Goal: Entertainment & Leisure: Browse casually

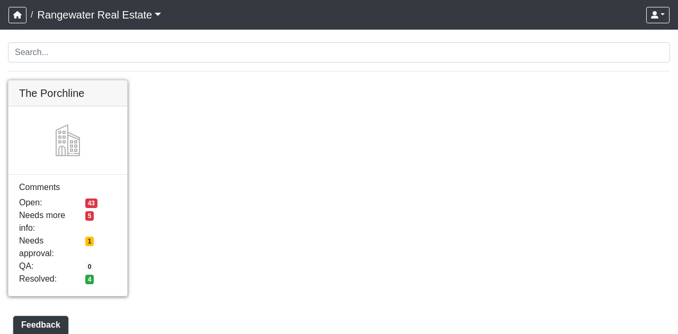
click at [77, 81] on link at bounding box center [67, 81] width 119 height 0
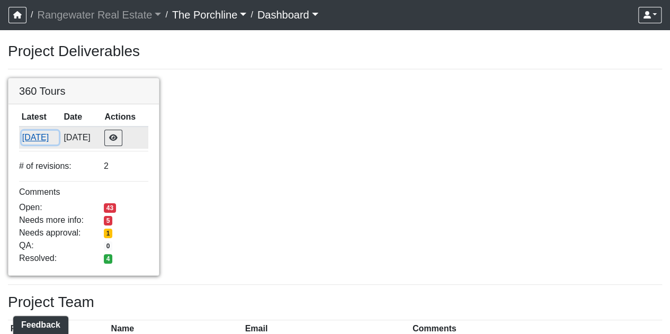
click at [34, 131] on button "8/15/2025" at bounding box center [40, 138] width 37 height 14
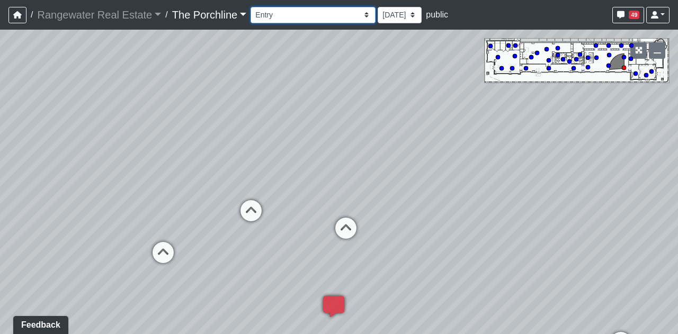
click at [278, 16] on select "Entry Grandhall Entry Island Kitchen Lounge Lounge Entry Mailroom Entry Seating…" at bounding box center [313, 15] width 125 height 16
click at [251, 7] on select "Entry Grandhall Entry Island Kitchen Lounge Lounge Entry Mailroom Entry Seating…" at bounding box center [313, 15] width 125 height 16
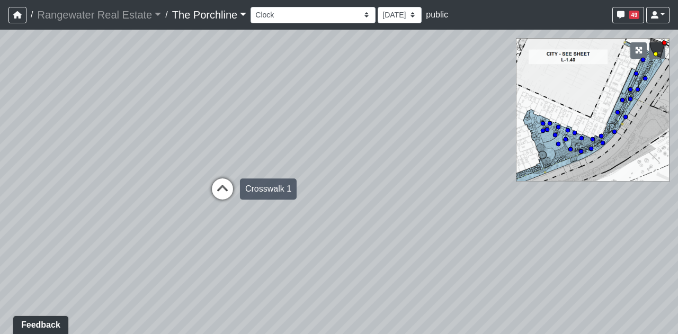
click at [234, 190] on icon at bounding box center [223, 195] width 32 height 32
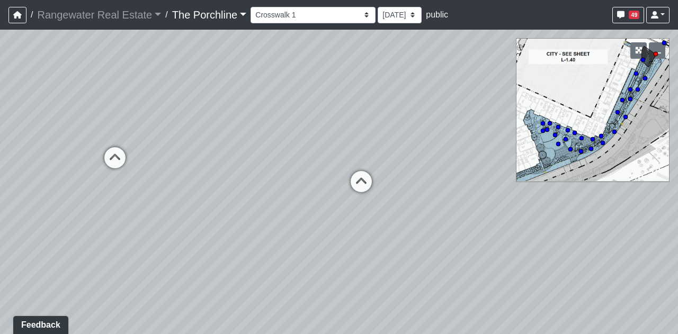
drag, startPoint x: 321, startPoint y: 161, endPoint x: 242, endPoint y: 150, distance: 80.2
click at [242, 150] on div "Loading... Seating Loading... Mailroom Entry Loading... Lounge Entry Loading...…" at bounding box center [339, 182] width 678 height 305
click at [362, 188] on icon at bounding box center [361, 187] width 32 height 32
drag, startPoint x: 366, startPoint y: 198, endPoint x: 227, endPoint y: 26, distance: 220.8
click at [227, 26] on div "/ Rangewater Real Estate Rangewater Real Estate Loading... / The Porchline The …" at bounding box center [339, 167] width 678 height 334
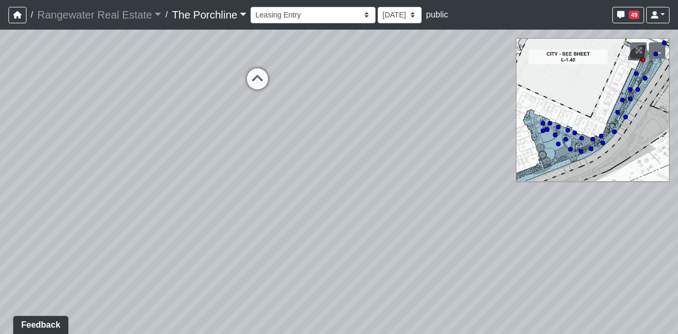
drag, startPoint x: 310, startPoint y: 117, endPoint x: 64, endPoint y: 176, distance: 253.3
click at [64, 176] on div "Loading... Seating Loading... Mailroom Entry Loading... Lounge Entry Loading...…" at bounding box center [339, 182] width 678 height 305
drag, startPoint x: 370, startPoint y: 130, endPoint x: 79, endPoint y: 181, distance: 294.7
click at [42, 188] on div "Loading... Seating Loading... Mailroom Entry Loading... Lounge Entry Loading...…" at bounding box center [339, 182] width 678 height 305
drag, startPoint x: 212, startPoint y: 176, endPoint x: 67, endPoint y: 168, distance: 145.4
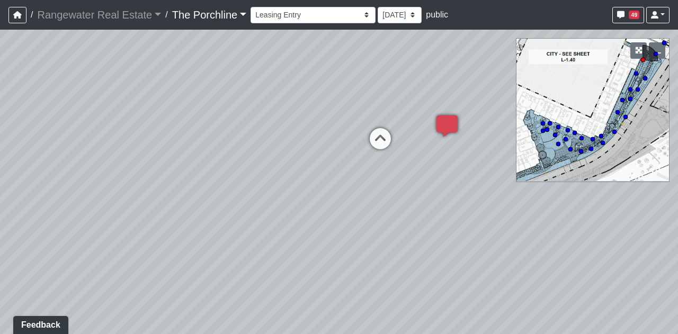
click at [67, 168] on div "Loading... Seating Loading... Mailroom Entry Loading... Lounge Entry Loading...…" at bounding box center [339, 182] width 678 height 305
drag, startPoint x: 259, startPoint y: 164, endPoint x: 302, endPoint y: 192, distance: 51.3
click at [302, 192] on div "Loading... Seating Loading... Mailroom Entry Loading... Lounge Entry Loading...…" at bounding box center [339, 182] width 678 height 305
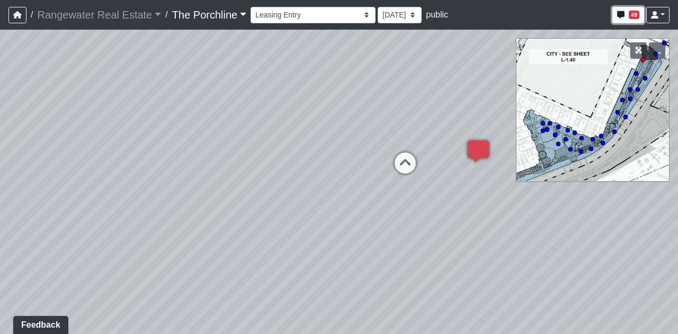
click at [620, 14] on icon "button" at bounding box center [620, 14] width 7 height 7
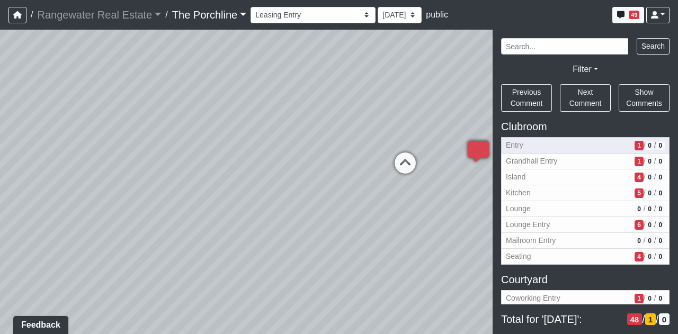
click at [635, 145] on span "1" at bounding box center [639, 146] width 8 height 10
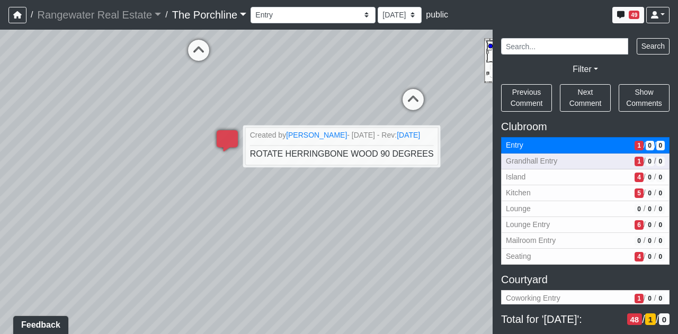
click at [635, 161] on span "1" at bounding box center [639, 162] width 8 height 10
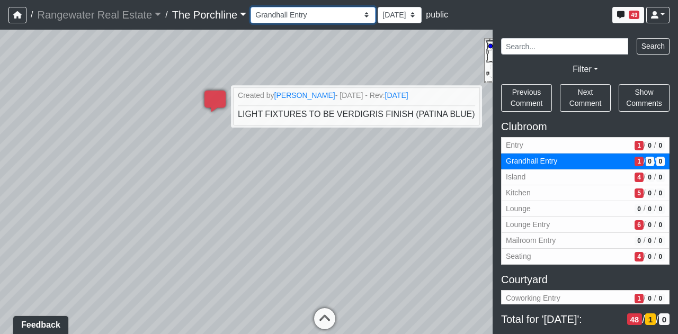
click at [286, 17] on select "Entry Grandhall Entry Island Kitchen Lounge Lounge Entry Mailroom Entry Seating…" at bounding box center [313, 15] width 125 height 16
click at [251, 7] on select "Entry Grandhall Entry Island Kitchen Lounge Lounge Entry Mailroom Entry Seating…" at bounding box center [313, 15] width 125 height 16
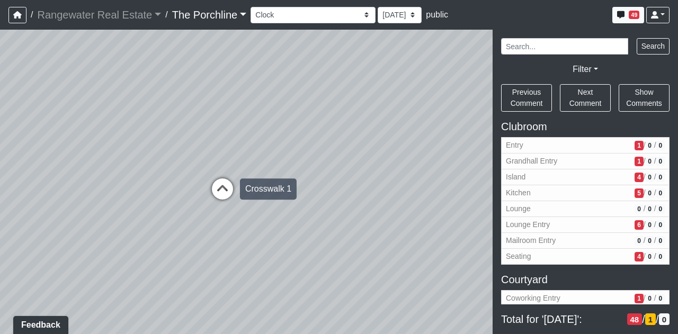
click at [215, 189] on icon at bounding box center [223, 195] width 32 height 32
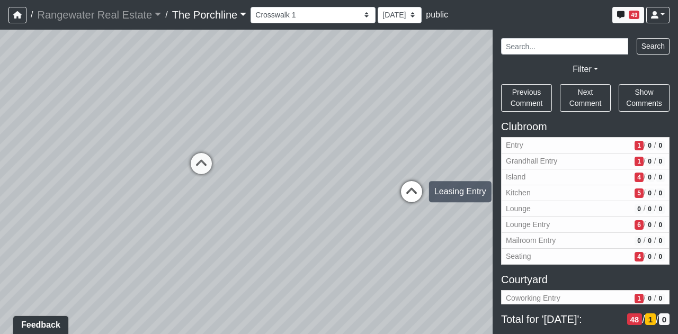
click at [413, 183] on icon at bounding box center [412, 197] width 32 height 32
drag, startPoint x: 280, startPoint y: 208, endPoint x: 475, endPoint y: 172, distance: 197.7
click at [475, 172] on div "Loading... Seating Loading... Mailroom Entry Loading... Lounge Entry Loading...…" at bounding box center [339, 182] width 678 height 305
drag, startPoint x: 213, startPoint y: 111, endPoint x: 488, endPoint y: 36, distance: 285.0
click at [488, 36] on div "Loading... Seating Loading... Mailroom Entry Loading... Lounge Entry Loading...…" at bounding box center [339, 182] width 678 height 305
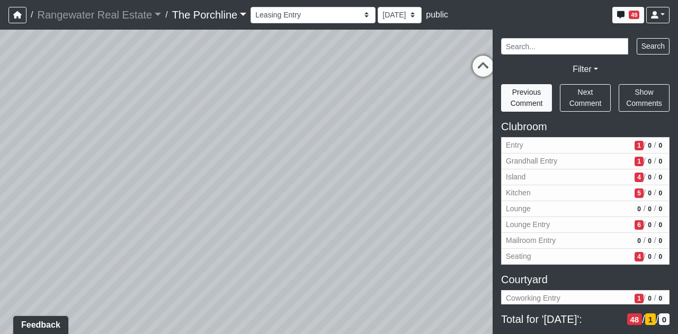
drag, startPoint x: 237, startPoint y: 155, endPoint x: 529, endPoint y: 109, distance: 295.2
click at [529, 109] on div "NON-CURRENT REVISION" at bounding box center [339, 182] width 678 height 305
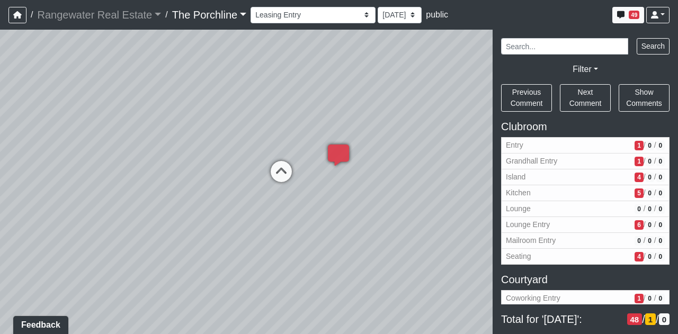
drag, startPoint x: 183, startPoint y: 140, endPoint x: 389, endPoint y: 271, distance: 243.9
click at [389, 271] on div "Loading... Seating Loading... Mailroom Entry Loading... Lounge Entry Loading...…" at bounding box center [339, 182] width 678 height 305
drag, startPoint x: 283, startPoint y: 244, endPoint x: 306, endPoint y: 227, distance: 28.7
click at [306, 227] on div "Loading... Seating Loading... Mailroom Entry Loading... Lounge Entry Loading...…" at bounding box center [339, 182] width 678 height 305
drag, startPoint x: 361, startPoint y: 242, endPoint x: 238, endPoint y: 202, distance: 129.2
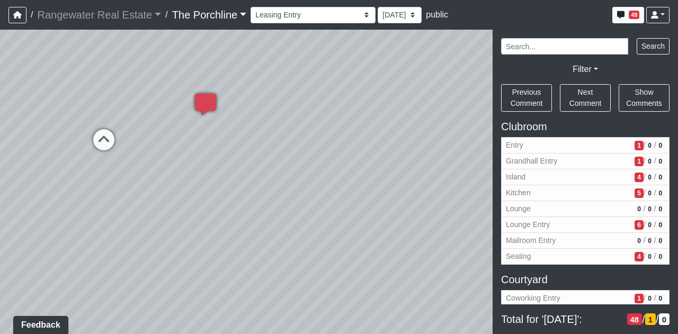
click at [92, 191] on div "Loading... Seating Loading... Mailroom Entry Loading... Lounge Entry Loading...…" at bounding box center [339, 182] width 678 height 305
drag, startPoint x: 285, startPoint y: 196, endPoint x: 122, endPoint y: 246, distance: 170.4
click at [122, 246] on div "Loading... Seating Loading... Mailroom Entry Loading... Lounge Entry Loading...…" at bounding box center [339, 182] width 678 height 305
drag, startPoint x: 184, startPoint y: 159, endPoint x: 104, endPoint y: 163, distance: 80.6
click at [104, 163] on div "Loading... Seating Loading... Mailroom Entry Loading... Lounge Entry Loading...…" at bounding box center [339, 182] width 678 height 305
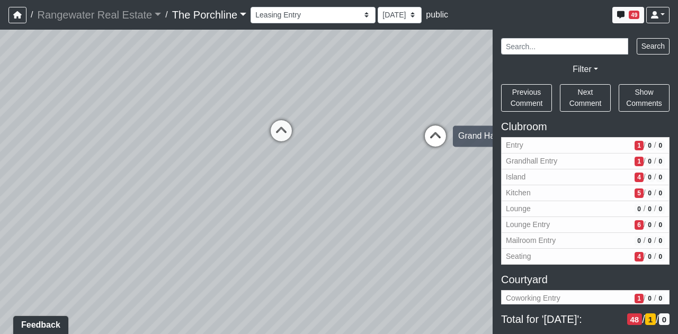
click at [437, 145] on icon at bounding box center [436, 142] width 32 height 32
click at [463, 134] on icon at bounding box center [462, 143] width 32 height 32
drag, startPoint x: 335, startPoint y: 179, endPoint x: 332, endPoint y: 157, distance: 22.5
click at [332, 157] on div "Loading... Seating Loading... Mailroom Entry Loading... Lounge Entry Loading...…" at bounding box center [339, 182] width 678 height 305
drag, startPoint x: 244, startPoint y: 226, endPoint x: 421, endPoint y: 192, distance: 180.1
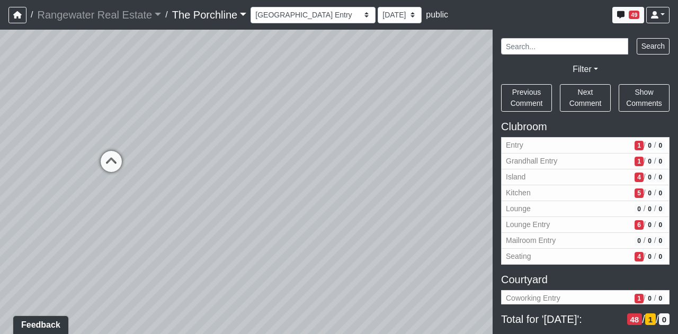
click at [421, 192] on div "Loading... Seating Loading... Mailroom Entry Loading... Lounge Entry Loading...…" at bounding box center [339, 182] width 678 height 305
click at [97, 163] on icon at bounding box center [112, 167] width 32 height 32
drag, startPoint x: 284, startPoint y: 150, endPoint x: 17, endPoint y: 166, distance: 267.5
click at [17, 166] on div "Loading... Seating Loading... Mailroom Entry Loading... Lounge Entry Loading...…" at bounding box center [339, 182] width 678 height 305
drag, startPoint x: 303, startPoint y: 195, endPoint x: 157, endPoint y: 205, distance: 146.0
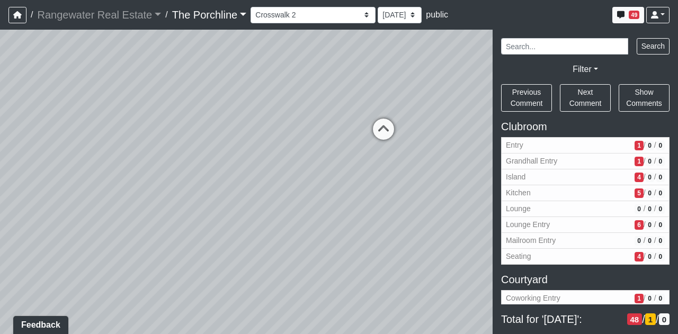
click at [148, 211] on div "Loading... Seating Loading... Mailroom Entry Loading... Lounge Entry Loading...…" at bounding box center [339, 182] width 678 height 305
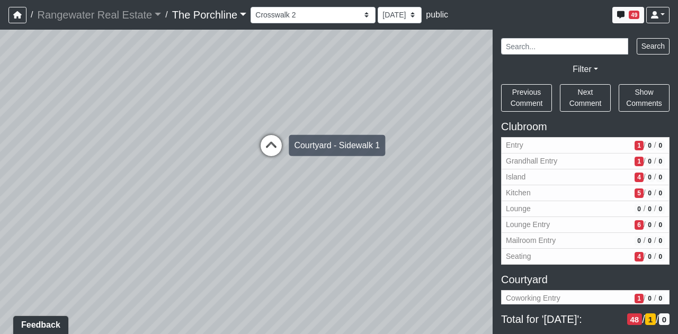
click at [273, 150] on icon at bounding box center [271, 151] width 32 height 32
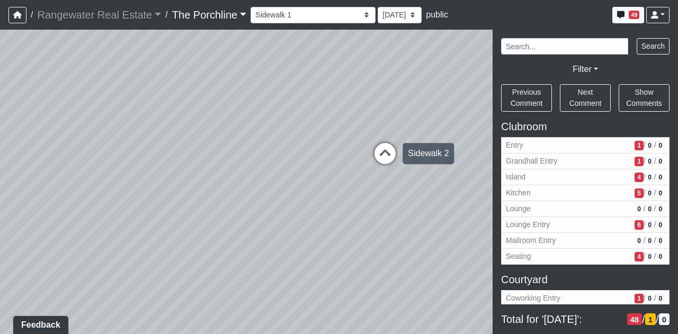
click at [373, 146] on icon at bounding box center [385, 159] width 32 height 32
drag, startPoint x: 374, startPoint y: 112, endPoint x: 178, endPoint y: 136, distance: 197.6
click at [178, 136] on div "Loading... Seating Loading... Mailroom Entry Loading... Lounge Entry Loading...…" at bounding box center [339, 182] width 678 height 305
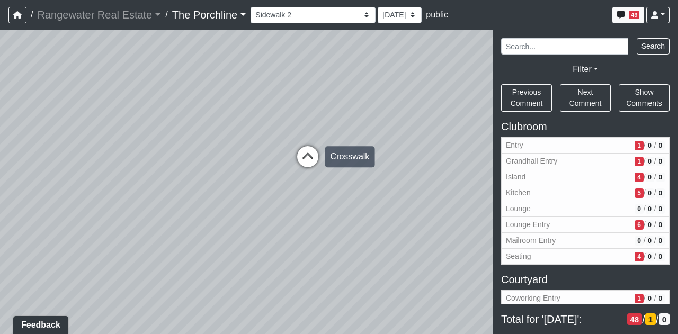
click at [310, 161] on icon at bounding box center [308, 162] width 32 height 32
drag, startPoint x: 317, startPoint y: 146, endPoint x: 78, endPoint y: 176, distance: 240.4
click at [78, 176] on div "Loading... Seating Loading... Mailroom Entry Loading... Lounge Entry Loading...…" at bounding box center [339, 182] width 678 height 305
drag, startPoint x: 303, startPoint y: 262, endPoint x: 150, endPoint y: 235, distance: 155.0
click at [150, 235] on div "Loading... Seating Loading... Mailroom Entry Loading... Lounge Entry Loading...…" at bounding box center [339, 182] width 678 height 305
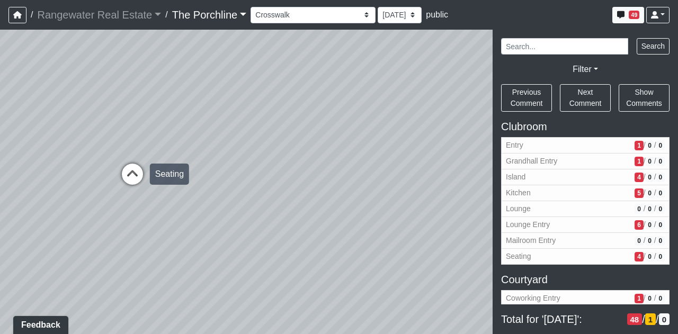
click at [140, 184] on icon at bounding box center [133, 180] width 32 height 32
drag, startPoint x: 218, startPoint y: 128, endPoint x: 17, endPoint y: 176, distance: 206.7
click at [17, 176] on div "Loading... Seating Loading... Mailroom Entry Loading... Lounge Entry Loading...…" at bounding box center [339, 182] width 678 height 305
drag, startPoint x: 291, startPoint y: 158, endPoint x: 103, endPoint y: 133, distance: 190.4
click at [103, 133] on div "Loading... Seating Loading... Mailroom Entry Loading... Lounge Entry Loading...…" at bounding box center [339, 182] width 678 height 305
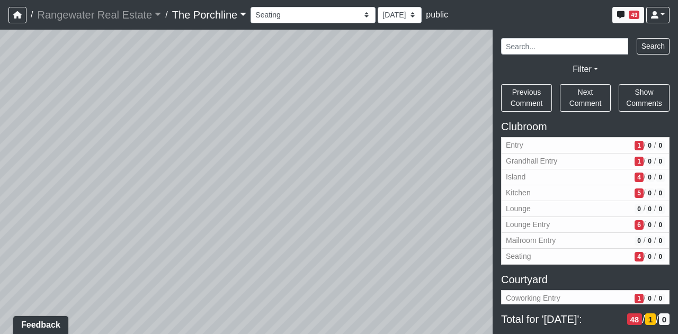
drag, startPoint x: 298, startPoint y: 133, endPoint x: 0, endPoint y: 146, distance: 298.6
click at [0, 146] on div "Loading... Seating Loading... Mailroom Entry Loading... Lounge Entry Loading...…" at bounding box center [339, 182] width 678 height 305
drag, startPoint x: 386, startPoint y: 251, endPoint x: 202, endPoint y: 239, distance: 183.7
click at [202, 239] on div "Loading... Seating Loading... Mailroom Entry Loading... Lounge Entry Loading...…" at bounding box center [339, 182] width 678 height 305
click at [360, 223] on icon at bounding box center [362, 222] width 32 height 32
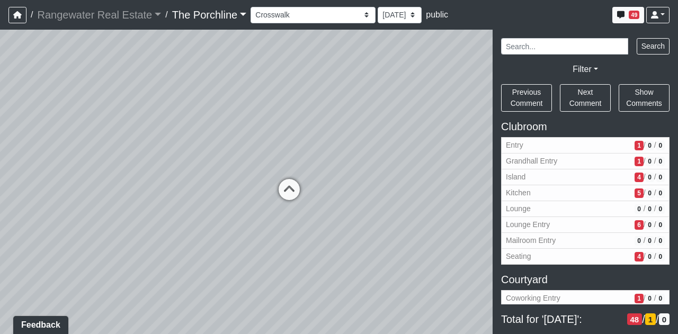
drag, startPoint x: 299, startPoint y: 144, endPoint x: 405, endPoint y: 151, distance: 105.7
click at [405, 151] on div "Loading... Seating Loading... Mailroom Entry Loading... Lounge Entry Loading...…" at bounding box center [339, 182] width 678 height 305
click at [335, 190] on icon at bounding box center [326, 199] width 32 height 32
drag, startPoint x: 327, startPoint y: 167, endPoint x: 515, endPoint y: 112, distance: 195.5
click at [515, 112] on div "NON-CURRENT REVISION" at bounding box center [339, 182] width 678 height 305
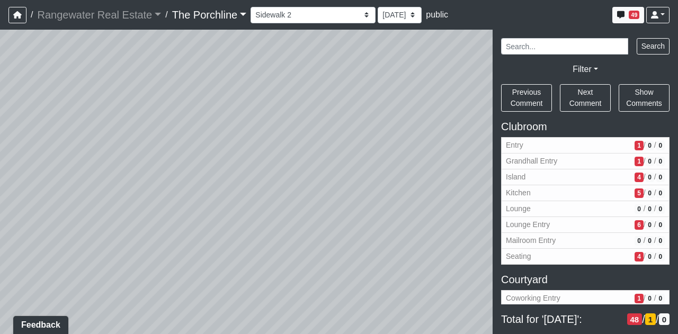
drag, startPoint x: 198, startPoint y: 227, endPoint x: 211, endPoint y: 225, distance: 13.4
click at [439, 231] on div "Loading... Seating Loading... Mailroom Entry Loading... Lounge Entry Loading...…" at bounding box center [339, 182] width 678 height 305
drag, startPoint x: 172, startPoint y: 220, endPoint x: 414, endPoint y: 147, distance: 252.5
click at [414, 147] on div "Loading... Seating Loading... Mailroom Entry Loading... Lounge Entry Loading...…" at bounding box center [339, 182] width 678 height 305
drag, startPoint x: 196, startPoint y: 169, endPoint x: 451, endPoint y: 250, distance: 268.0
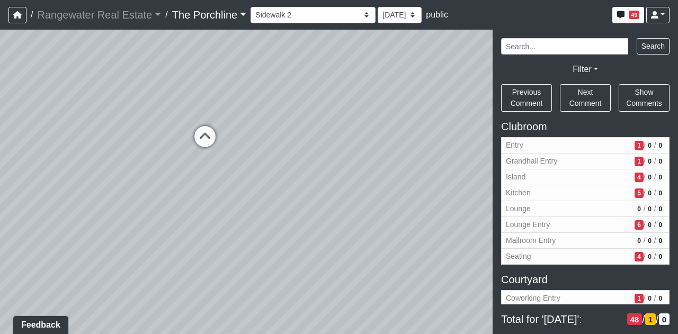
click at [455, 250] on div "Loading... Seating Loading... Mailroom Entry Loading... Lounge Entry Loading...…" at bounding box center [339, 182] width 678 height 305
click at [207, 141] on icon at bounding box center [204, 142] width 32 height 32
drag, startPoint x: 244, startPoint y: 133, endPoint x: 38, endPoint y: 187, distance: 212.6
click at [39, 187] on div "Loading... Seating Loading... Mailroom Entry Loading... Lounge Entry Loading...…" at bounding box center [339, 182] width 678 height 305
drag, startPoint x: 282, startPoint y: 227, endPoint x: 72, endPoint y: 136, distance: 228.8
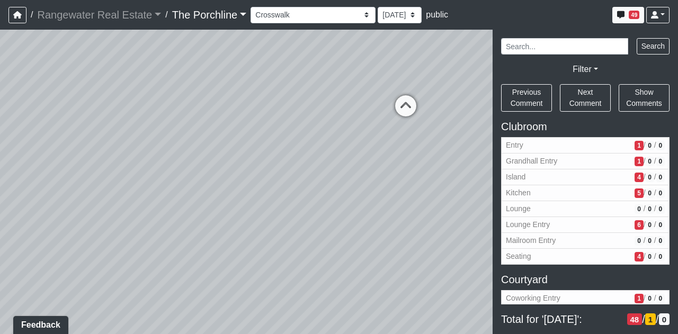
click at [72, 136] on div "Loading... Seating Loading... Mailroom Entry Loading... Lounge Entry Loading...…" at bounding box center [339, 182] width 678 height 305
drag, startPoint x: 220, startPoint y: 117, endPoint x: 97, endPoint y: 170, distance: 134.4
click at [97, 170] on div "Loading... Seating Loading... Mailroom Entry Loading... Lounge Entry Loading...…" at bounding box center [339, 182] width 678 height 305
drag, startPoint x: 258, startPoint y: 226, endPoint x: 8, endPoint y: 238, distance: 249.4
click at [8, 249] on div "Loading... Seating Loading... Mailroom Entry Loading... Lounge Entry Loading...…" at bounding box center [339, 182] width 678 height 305
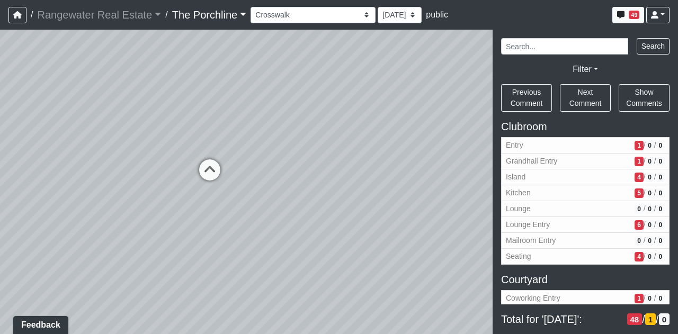
drag, startPoint x: 229, startPoint y: 166, endPoint x: 341, endPoint y: 156, distance: 112.8
click at [341, 156] on div "Loading... Seating Loading... Mailroom Entry Loading... Lounge Entry Loading...…" at bounding box center [339, 182] width 678 height 305
drag, startPoint x: 129, startPoint y: 232, endPoint x: 388, endPoint y: 260, distance: 260.6
click at [388, 260] on div "Loading... Seating Loading... Mailroom Entry Loading... Lounge Entry Loading...…" at bounding box center [339, 182] width 678 height 305
click at [53, 231] on div "Loading... Seating Loading... Mailroom Entry Loading... Lounge Entry Loading...…" at bounding box center [339, 182] width 678 height 305
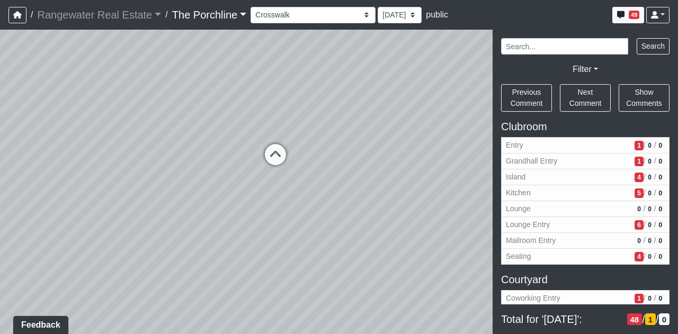
drag, startPoint x: 375, startPoint y: 170, endPoint x: 244, endPoint y: 173, distance: 131.4
click at [121, 171] on div "Loading... Seating Loading... Mailroom Entry Loading... Lounge Entry Loading...…" at bounding box center [339, 182] width 678 height 305
drag, startPoint x: 429, startPoint y: 174, endPoint x: 152, endPoint y: 208, distance: 279.7
click at [127, 208] on div "Loading... Seating Loading... Mailroom Entry Loading... Lounge Entry Loading...…" at bounding box center [339, 182] width 678 height 305
click at [382, 201] on icon at bounding box center [380, 205] width 32 height 32
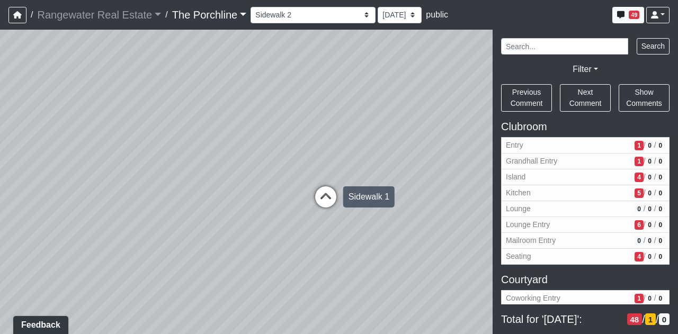
click at [327, 197] on icon at bounding box center [326, 203] width 32 height 32
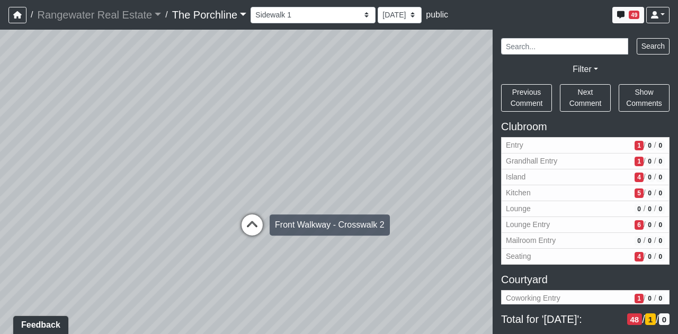
click at [250, 224] on icon at bounding box center [252, 231] width 32 height 32
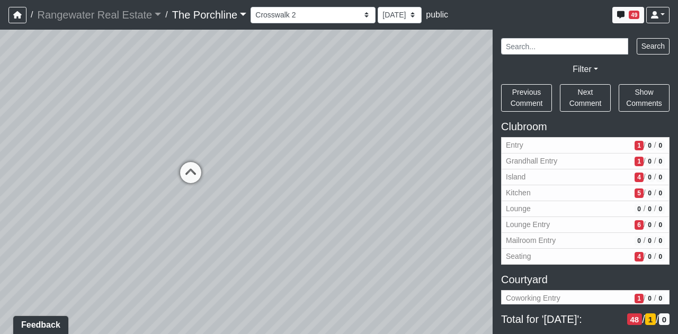
drag, startPoint x: 260, startPoint y: 189, endPoint x: 413, endPoint y: 149, distance: 158.9
click at [413, 149] on div "Loading... Seating Loading... Mailroom Entry Loading... Lounge Entry Loading...…" at bounding box center [339, 182] width 678 height 305
click at [186, 174] on icon at bounding box center [191, 178] width 32 height 32
click at [313, 161] on icon at bounding box center [316, 170] width 32 height 32
click at [299, 164] on icon at bounding box center [296, 165] width 32 height 32
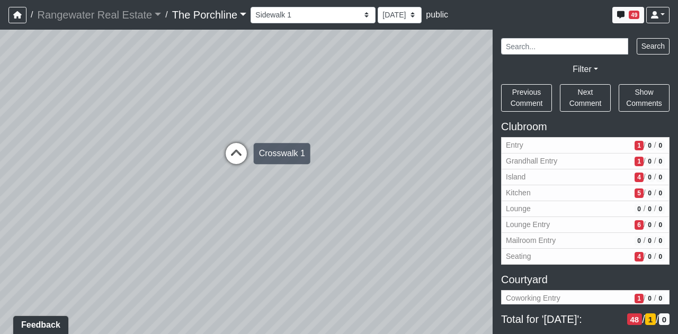
click at [229, 158] on icon at bounding box center [236, 159] width 32 height 32
drag, startPoint x: 224, startPoint y: 118, endPoint x: 500, endPoint y: 109, distance: 275.7
click at [498, 108] on div "NON-CURRENT REVISION" at bounding box center [339, 182] width 678 height 305
drag, startPoint x: 274, startPoint y: 149, endPoint x: 344, endPoint y: 166, distance: 72.0
click at [366, 147] on div "Loading... Seating Loading... Mailroom Entry Loading... Lounge Entry Loading...…" at bounding box center [339, 182] width 678 height 305
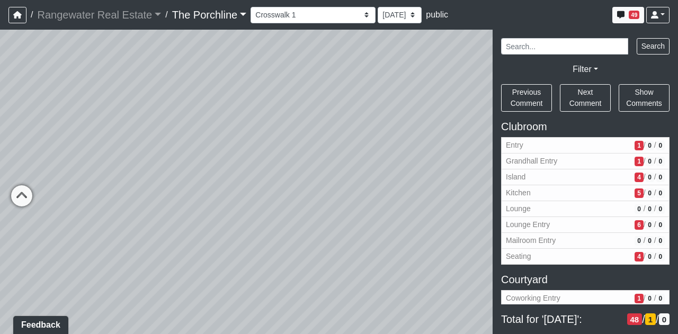
drag, startPoint x: 221, startPoint y: 200, endPoint x: 351, endPoint y: 188, distance: 129.9
click at [351, 188] on div "Loading... Seating Loading... Mailroom Entry Loading... Lounge Entry Loading...…" at bounding box center [339, 182] width 678 height 305
drag, startPoint x: 196, startPoint y: 220, endPoint x: 290, endPoint y: 211, distance: 94.8
click at [327, 212] on div "Loading... Seating Loading... Mailroom Entry Loading... Lounge Entry Loading...…" at bounding box center [339, 182] width 678 height 305
click at [166, 172] on div "Loading... Seating Loading... Mailroom Entry Loading... Lounge Entry Loading...…" at bounding box center [339, 182] width 678 height 305
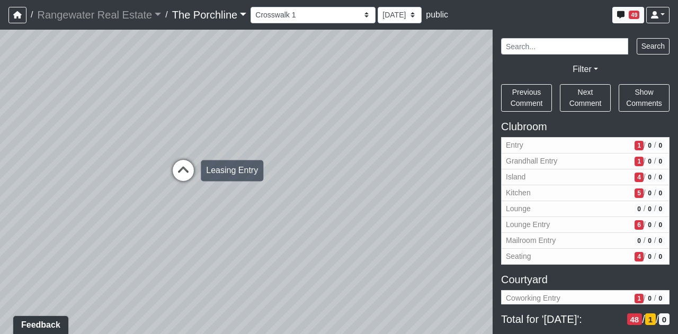
click at [182, 164] on icon at bounding box center [183, 176] width 32 height 32
drag, startPoint x: 289, startPoint y: 181, endPoint x: 129, endPoint y: 163, distance: 160.6
click at [73, 153] on div "Loading... Seating Loading... Mailroom Entry Loading... Lounge Entry Loading...…" at bounding box center [339, 182] width 678 height 305
drag, startPoint x: 350, startPoint y: 171, endPoint x: 214, endPoint y: 203, distance: 140.0
click at [159, 207] on div "Loading... Seating Loading... Mailroom Entry Loading... Lounge Entry Loading...…" at bounding box center [339, 182] width 678 height 305
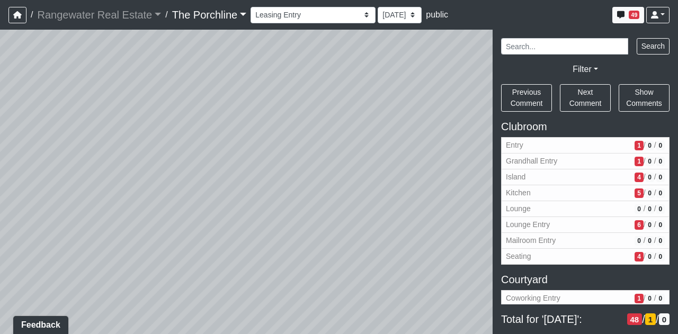
drag, startPoint x: 364, startPoint y: 207, endPoint x: 147, endPoint y: 164, distance: 220.9
click at [147, 164] on div "Loading... Seating Loading... Mailroom Entry Loading... Lounge Entry Loading...…" at bounding box center [339, 182] width 678 height 305
drag, startPoint x: 387, startPoint y: 250, endPoint x: 260, endPoint y: 280, distance: 130.3
click at [260, 281] on div "Loading... Seating Loading... Mailroom Entry Loading... Lounge Entry Loading...…" at bounding box center [339, 182] width 678 height 305
drag, startPoint x: 377, startPoint y: 241, endPoint x: 115, endPoint y: 211, distance: 264.0
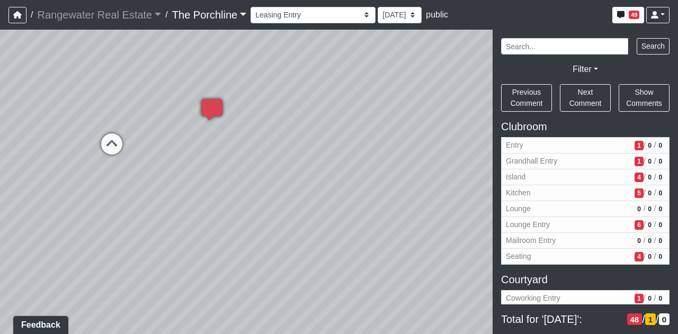
click at [111, 211] on div "Loading... Seating Loading... Mailroom Entry Loading... Lounge Entry Loading...…" at bounding box center [339, 182] width 678 height 305
drag, startPoint x: 390, startPoint y: 232, endPoint x: 132, endPoint y: 262, distance: 259.9
click at [132, 262] on div "Loading... Seating Loading... Mailroom Entry Loading... Lounge Entry Loading...…" at bounding box center [339, 182] width 678 height 305
drag, startPoint x: 297, startPoint y: 179, endPoint x: 150, endPoint y: 259, distance: 167.2
click at [143, 260] on div "Loading... Seating Loading... Mailroom Entry Loading... Lounge Entry Loading...…" at bounding box center [339, 182] width 678 height 305
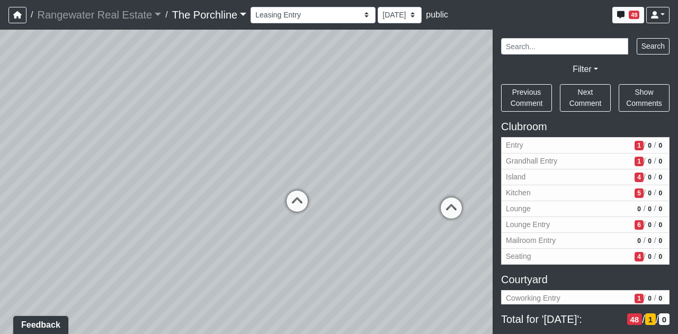
drag, startPoint x: 274, startPoint y: 247, endPoint x: 207, endPoint y: 221, distance: 72.8
click at [207, 221] on div "Loading... Seating Loading... Mailroom Entry Loading... Lounge Entry Loading...…" at bounding box center [339, 182] width 678 height 305
drag, startPoint x: 233, startPoint y: 259, endPoint x: 217, endPoint y: 272, distance: 20.7
click at [380, 230] on div "Loading... Seating Loading... Mailroom Entry Loading... Lounge Entry Loading...…" at bounding box center [339, 182] width 678 height 305
drag, startPoint x: 134, startPoint y: 250, endPoint x: 275, endPoint y: 202, distance: 149.1
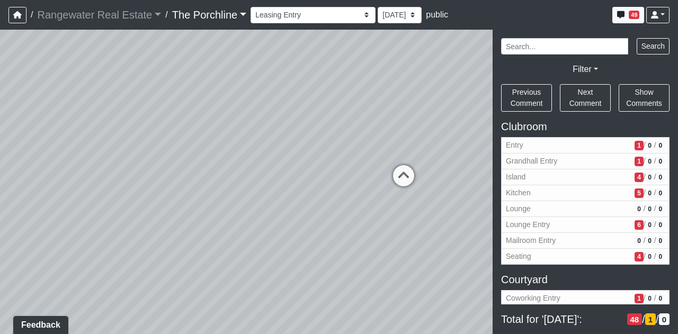
click at [273, 202] on div "Loading... Seating Loading... Mailroom Entry Loading... Lounge Entry Loading...…" at bounding box center [339, 182] width 678 height 305
drag, startPoint x: 116, startPoint y: 250, endPoint x: 237, endPoint y: 204, distance: 130.3
click at [237, 205] on div "Loading... Seating Loading... Mailroom Entry Loading... Lounge Entry Loading...…" at bounding box center [339, 182] width 678 height 305
click at [644, 181] on span "/" at bounding box center [645, 177] width 2 height 11
select select "p1pPaA5uEJu7qJPt791NhK"
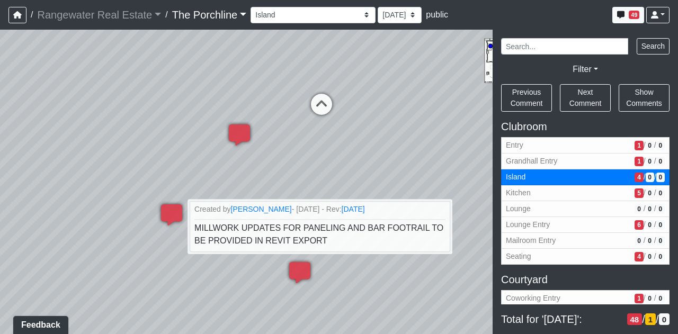
drag, startPoint x: 410, startPoint y: 226, endPoint x: 352, endPoint y: 299, distance: 93.2
click at [352, 299] on div "Loading... Seating Loading... Mailroom Entry Loading... Lounge Entry Loading...…" at bounding box center [339, 182] width 678 height 305
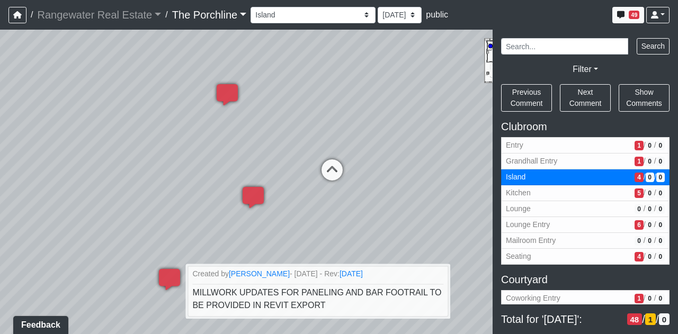
drag, startPoint x: 423, startPoint y: 124, endPoint x: 440, endPoint y: 198, distance: 75.6
click at [440, 198] on div "Loading... Seating Loading... Mailroom Entry Loading... Lounge Entry Loading...…" at bounding box center [339, 182] width 678 height 305
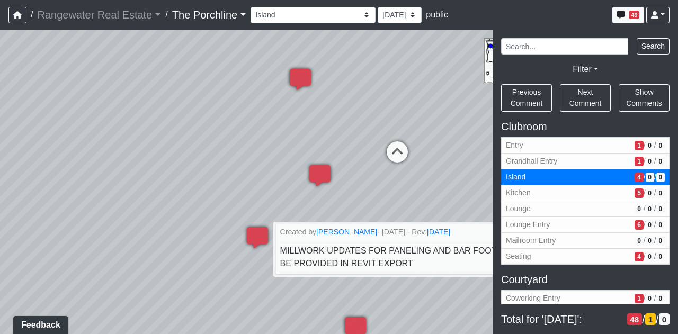
drag, startPoint x: 185, startPoint y: 146, endPoint x: 289, endPoint y: 125, distance: 106.0
click at [289, 125] on div "Loading... Seating Loading... Mailroom Entry Loading... Lounge Entry Loading...…" at bounding box center [339, 182] width 678 height 305
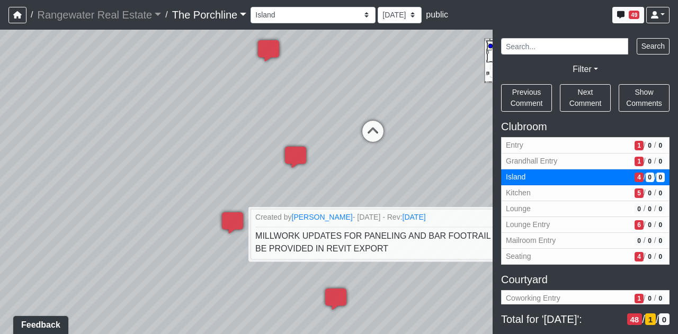
drag, startPoint x: 278, startPoint y: 136, endPoint x: 237, endPoint y: 113, distance: 46.3
click at [237, 113] on div "Loading... Seating Loading... Mailroom Entry Loading... Lounge Entry Loading...…" at bounding box center [339, 182] width 678 height 305
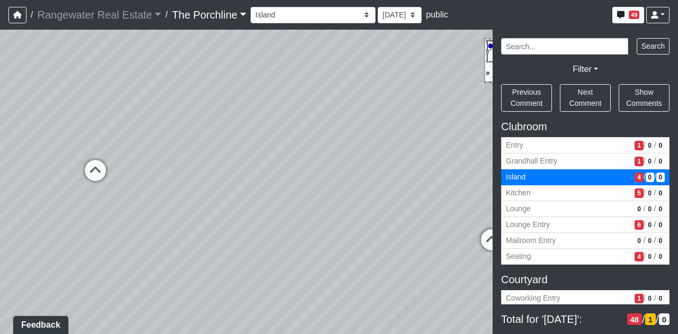
drag, startPoint x: 420, startPoint y: 112, endPoint x: 77, endPoint y: 149, distance: 345.4
click at [77, 149] on div "Loading... Seating Loading... Mailroom Entry Loading... Lounge Entry Loading...…" at bounding box center [339, 182] width 678 height 305
drag, startPoint x: 344, startPoint y: 175, endPoint x: 17, endPoint y: 138, distance: 329.0
click at [0, 145] on div "Loading... Seating Loading... Mailroom Entry Loading... Lounge Entry Loading...…" at bounding box center [339, 182] width 678 height 305
drag, startPoint x: 425, startPoint y: 136, endPoint x: 149, endPoint y: 196, distance: 282.0
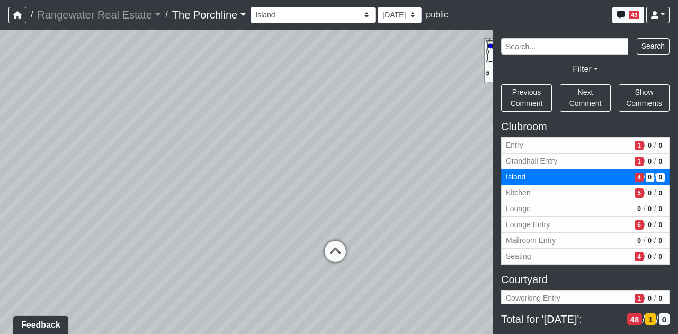
click at [149, 196] on div "Loading... Seating Loading... Mailroom Entry Loading... Lounge Entry Loading...…" at bounding box center [339, 182] width 678 height 305
drag, startPoint x: 376, startPoint y: 153, endPoint x: 208, endPoint y: 128, distance: 169.7
click at [208, 128] on div "Loading... Seating Loading... Mailroom Entry Loading... Lounge Entry Loading...…" at bounding box center [339, 182] width 678 height 305
